Goal: Task Accomplishment & Management: Manage account settings

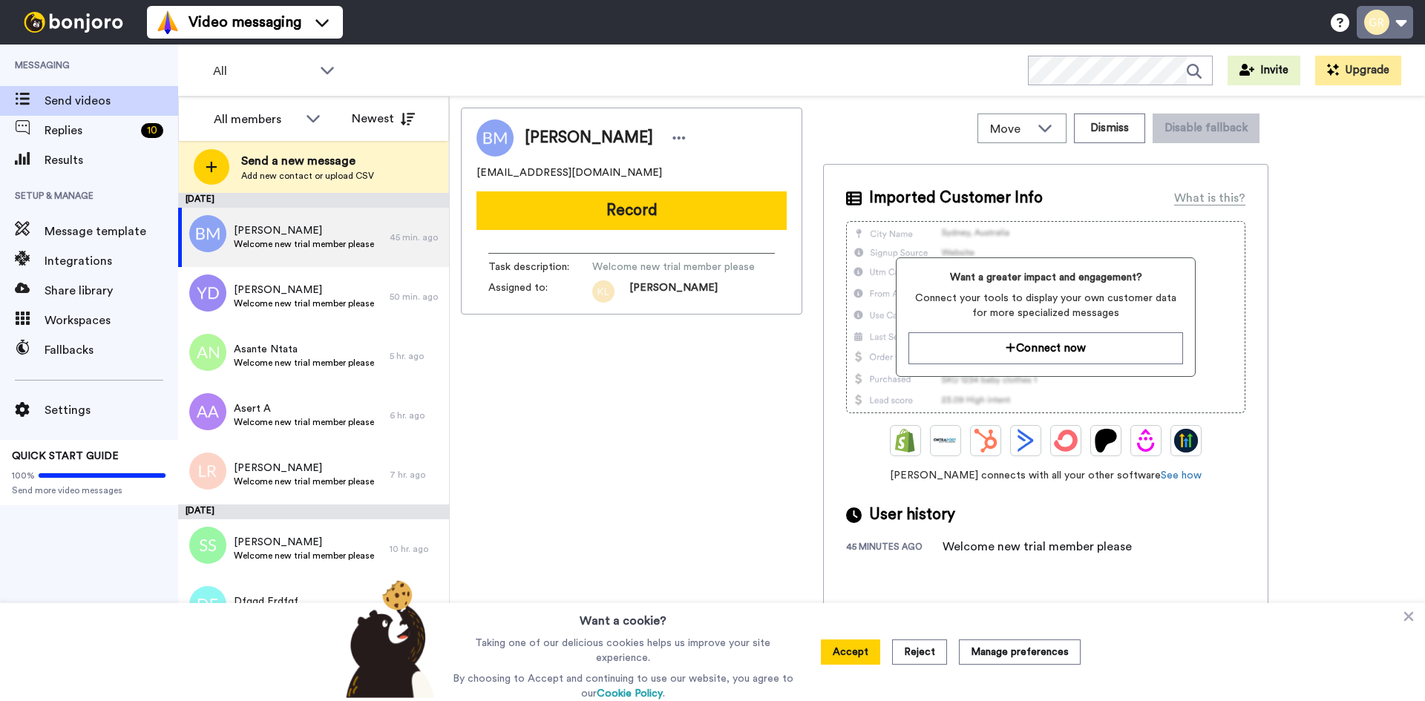
click at [1411, 24] on button at bounding box center [1385, 22] width 56 height 33
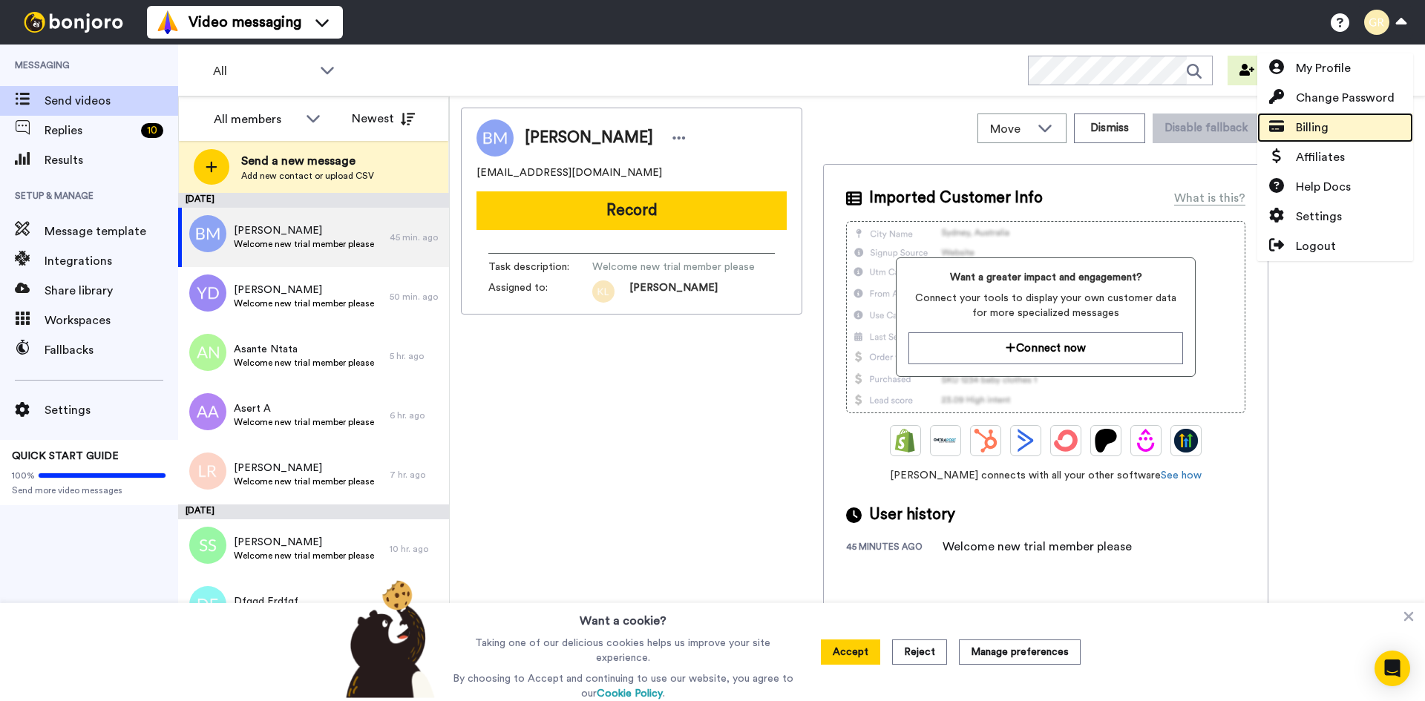
click at [1319, 126] on span "Billing" at bounding box center [1312, 128] width 33 height 18
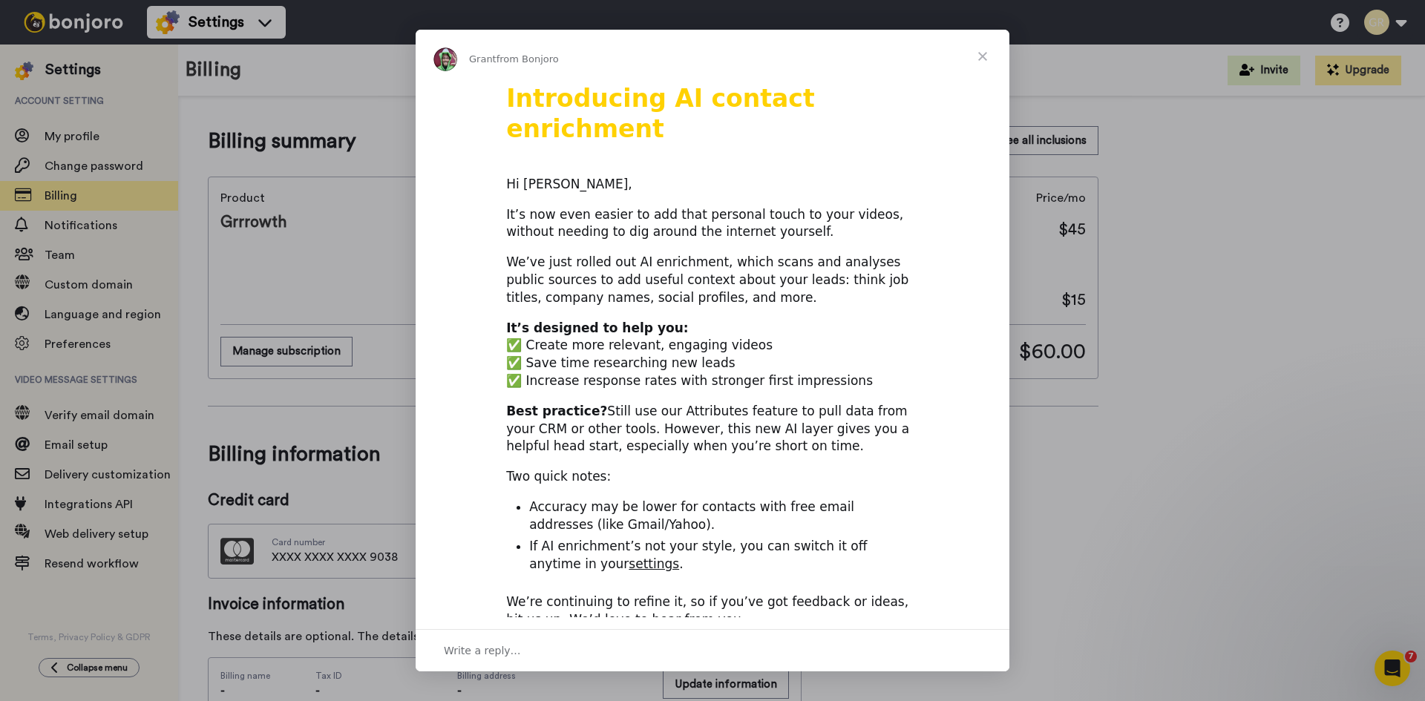
click at [981, 63] on span "Close" at bounding box center [982, 56] width 53 height 53
